Goal: Information Seeking & Learning: Learn about a topic

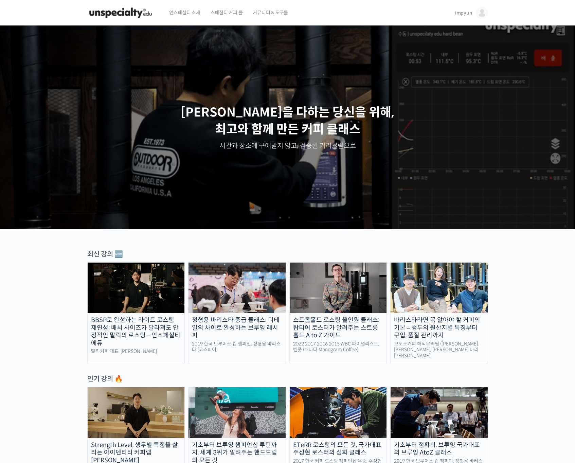
click at [461, 12] on span "impyun" at bounding box center [463, 13] width 17 height 6
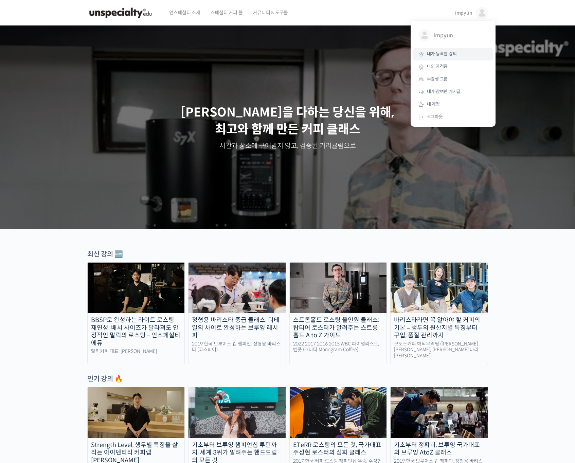
click at [440, 56] on span "내가 등록한 강의" at bounding box center [442, 54] width 30 height 6
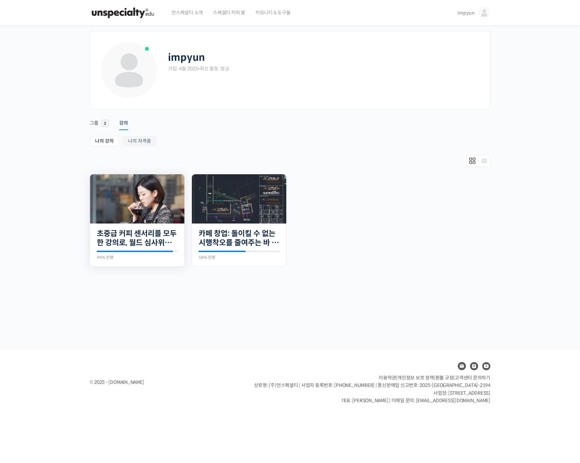
click at [142, 212] on img at bounding box center [137, 198] width 94 height 49
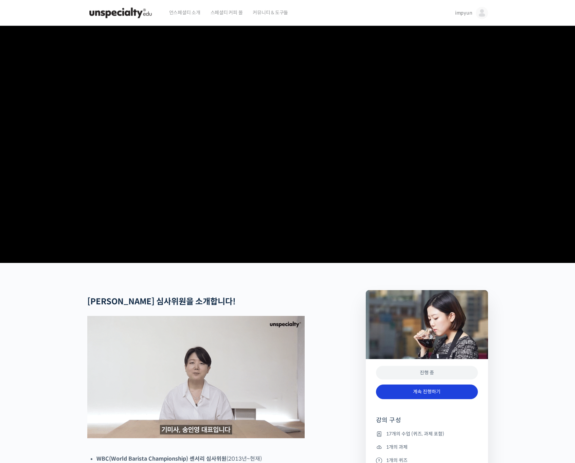
click at [428, 399] on link "계속 진행하기" at bounding box center [427, 392] width 102 height 15
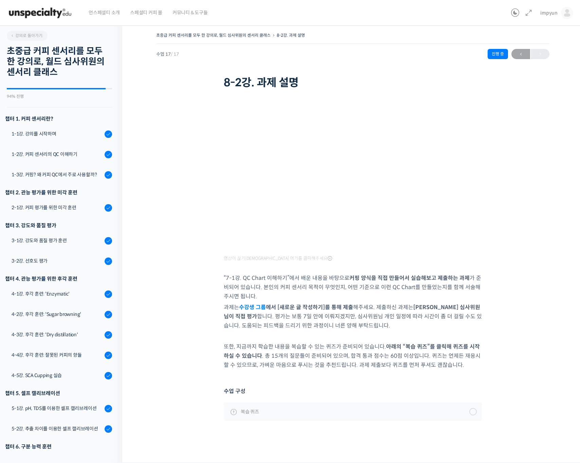
scroll to position [122, 0]
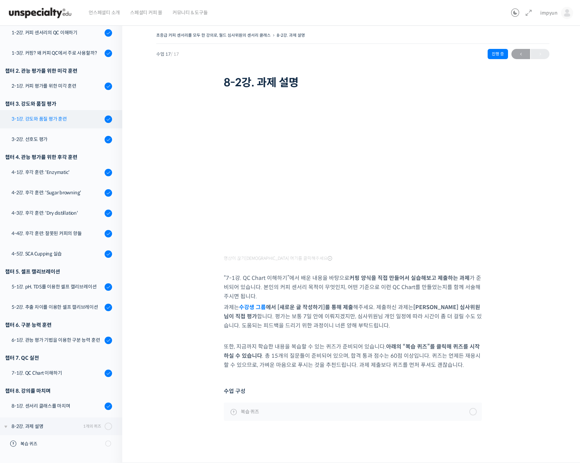
click at [56, 117] on div "3-1강. 강도와 품질 평가 훈련" at bounding box center [57, 118] width 91 height 7
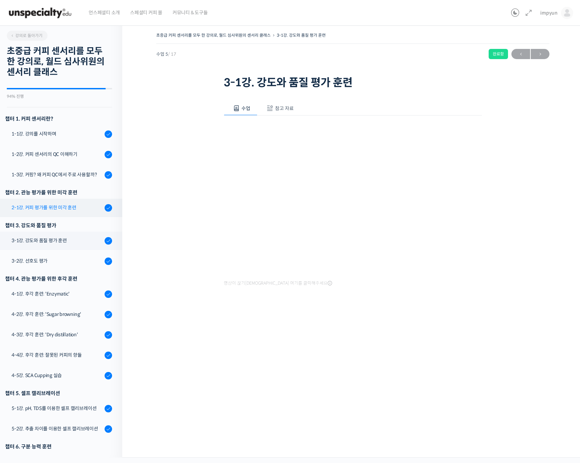
scroll to position [104, 0]
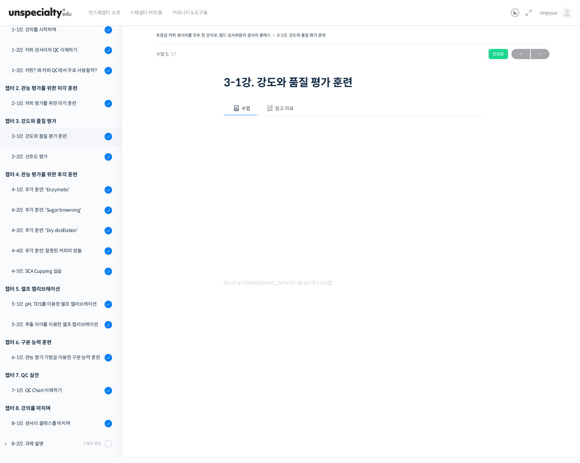
click at [287, 108] on span "참고 자료" at bounding box center [284, 108] width 19 height 6
click at [273, 132] on link "PPT 수업 자료 (클릭하시면 새 창에서 열립니다)" at bounding box center [278, 130] width 108 height 7
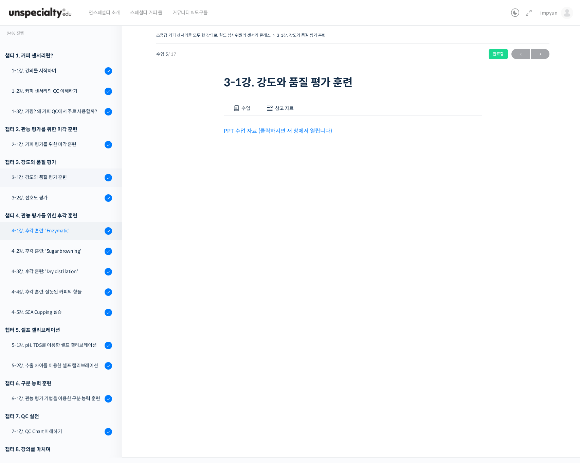
scroll to position [58, 0]
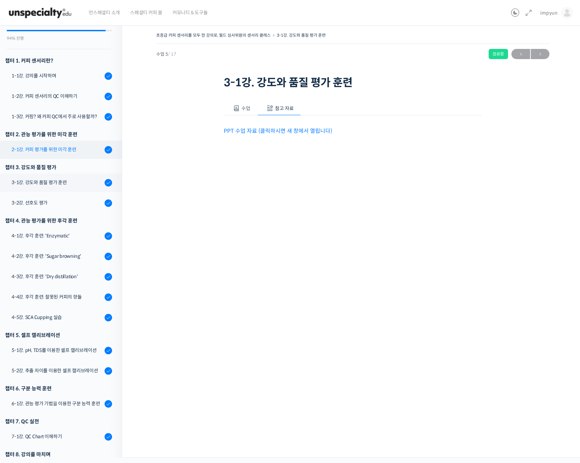
click at [66, 148] on div "2-1강. 커피 평가를 위한 미각 훈련" at bounding box center [57, 149] width 91 height 7
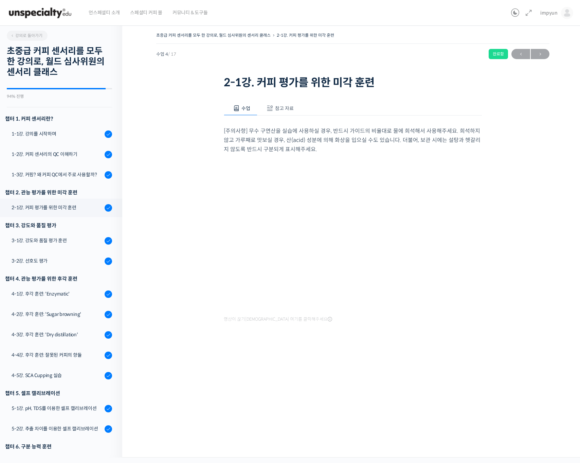
scroll to position [104, 0]
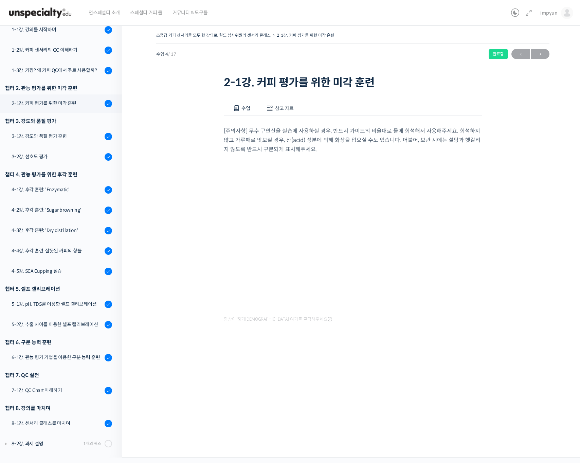
click at [279, 105] on button "참고 자료" at bounding box center [279, 108] width 43 height 14
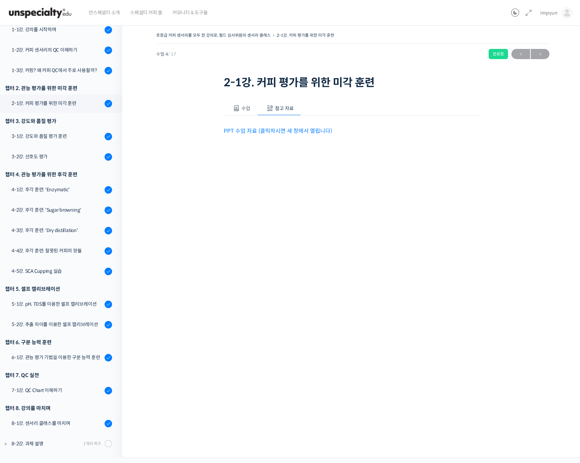
click at [283, 128] on link "PPT 수업 자료 (클릭하시면 새 창에서 열립니다)" at bounding box center [278, 130] width 108 height 7
